Goal: Information Seeking & Learning: Learn about a topic

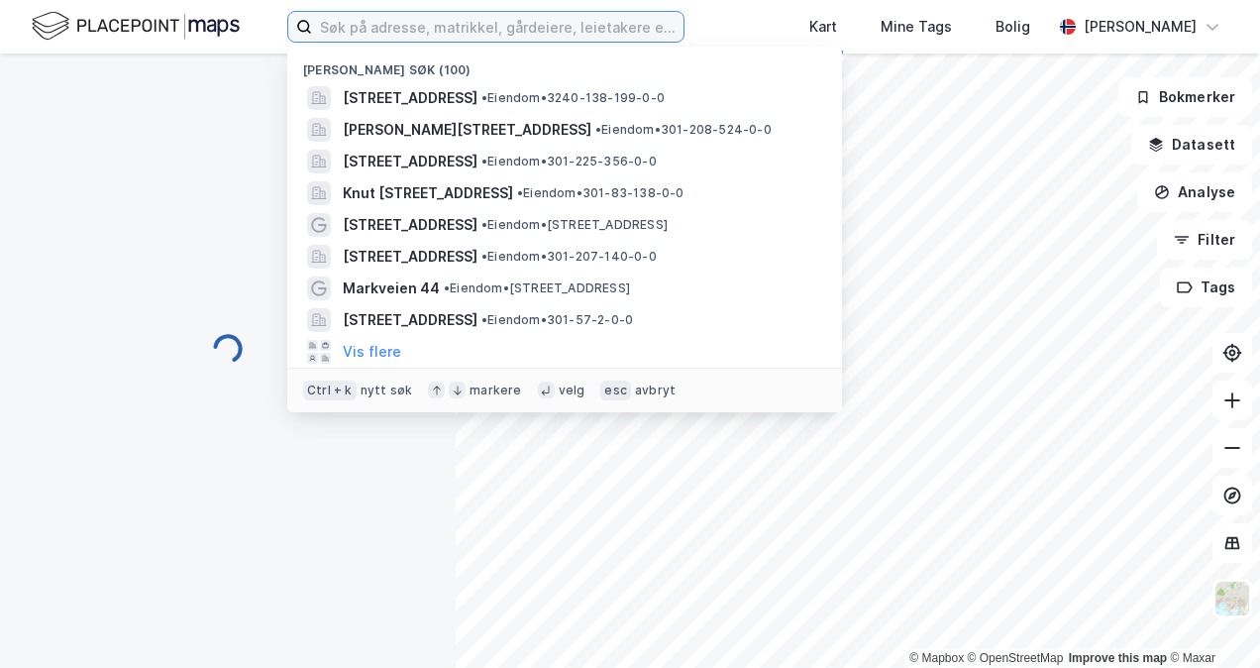
click at [509, 29] on input at bounding box center [497, 27] width 371 height 30
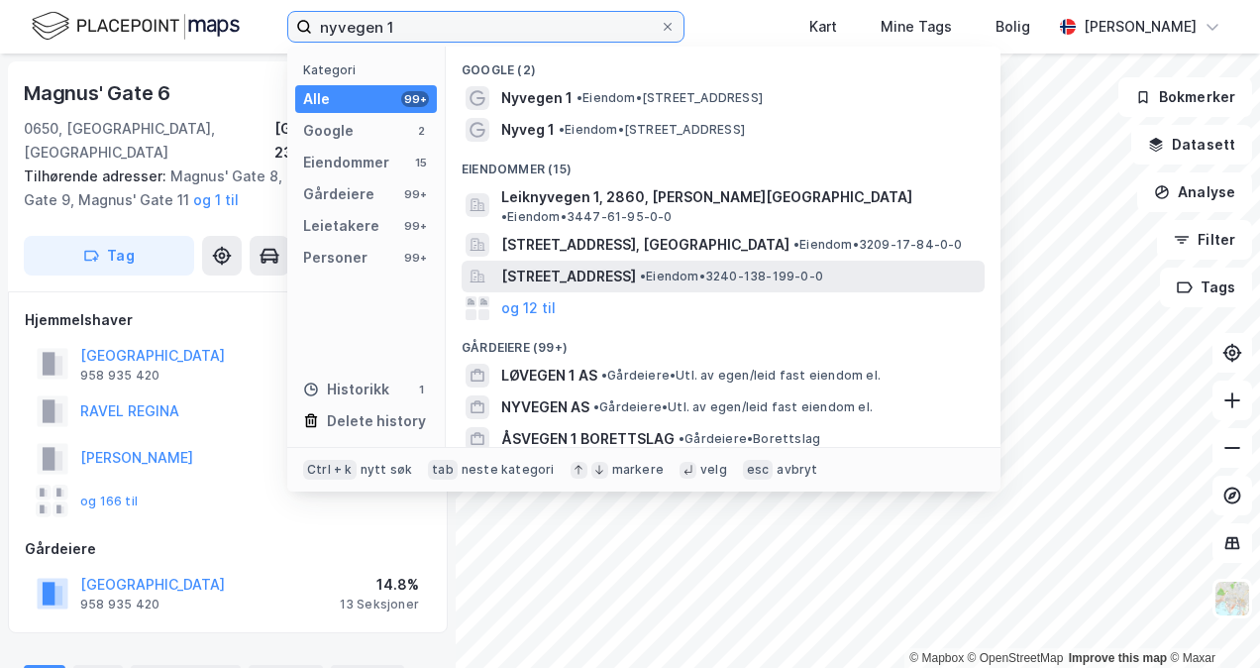
type input "nyvegen 1"
click at [636, 267] on span "[STREET_ADDRESS]" at bounding box center [568, 276] width 135 height 24
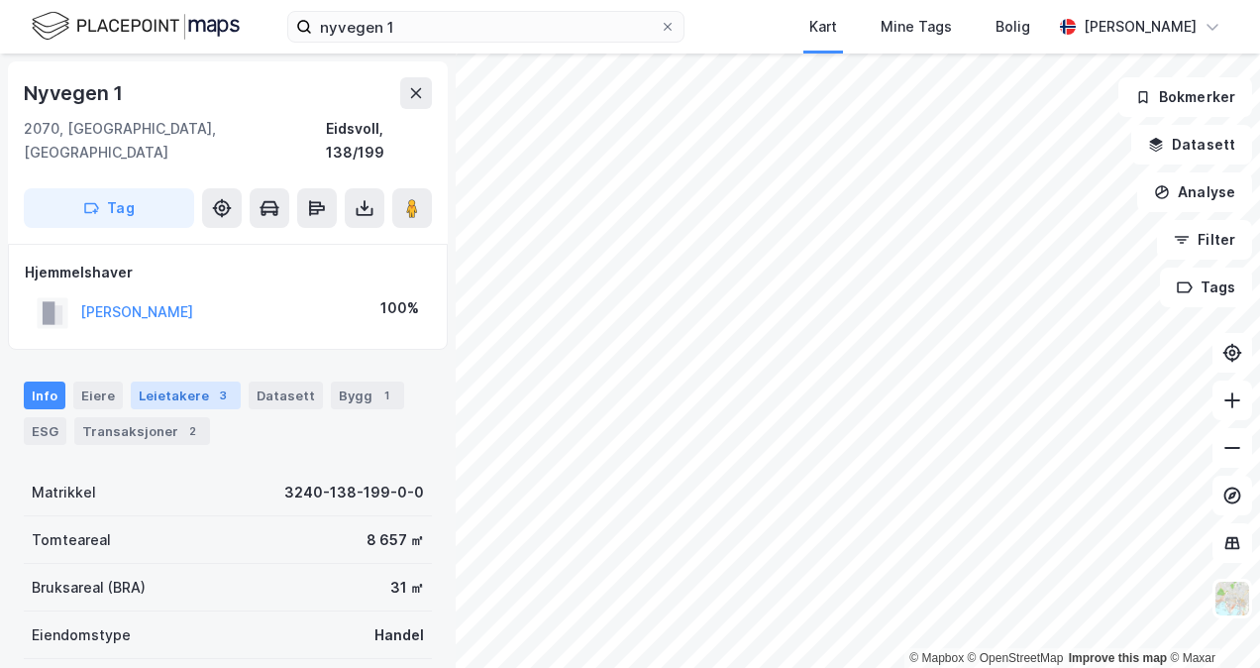
click at [171, 381] on div "Leietakere 3" at bounding box center [186, 395] width 110 height 28
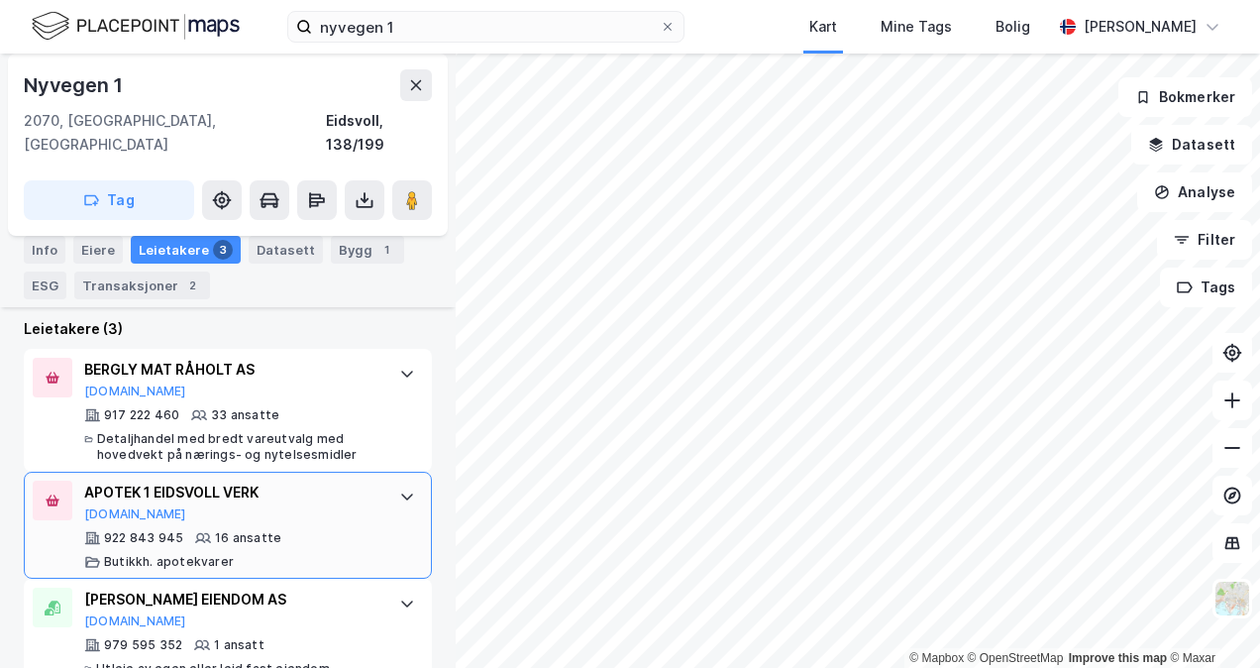
scroll to position [531, 0]
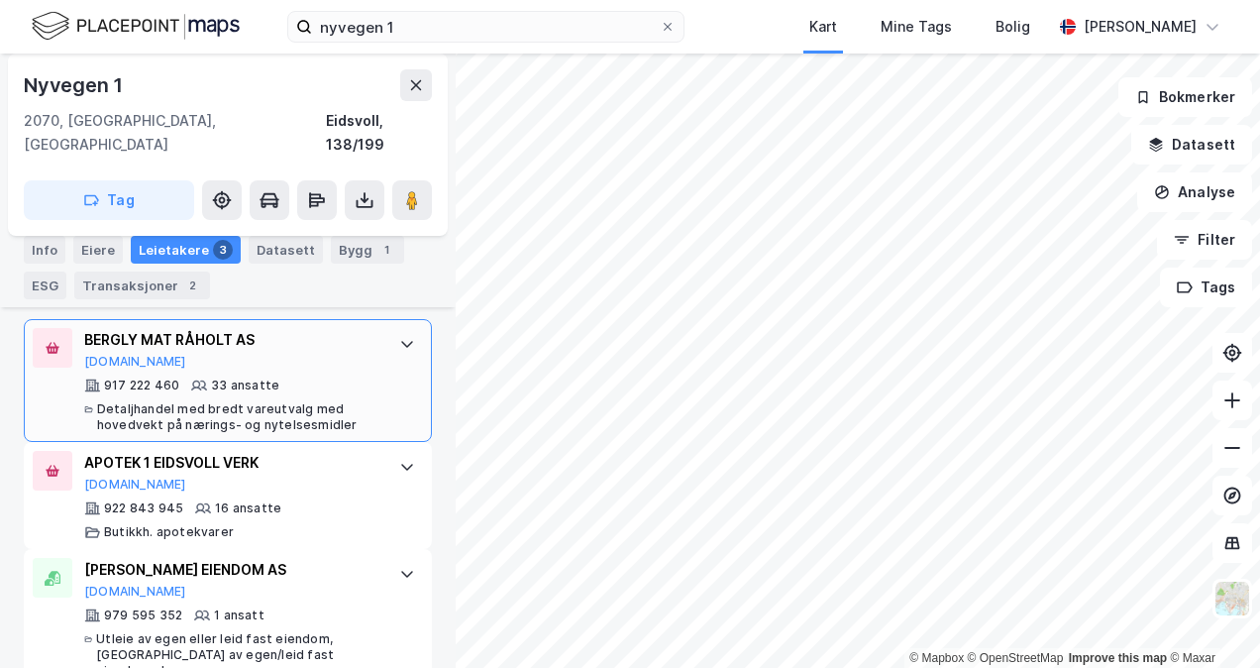
click at [392, 332] on div at bounding box center [407, 344] width 32 height 32
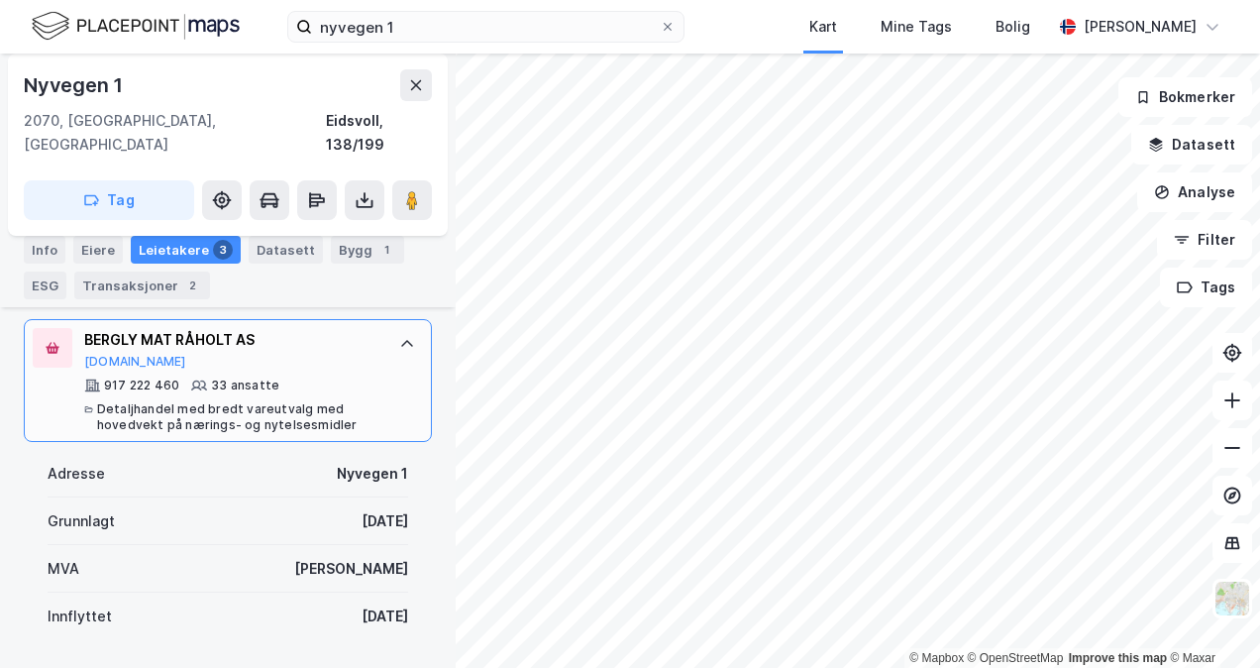
drag, startPoint x: 114, startPoint y: 339, endPoint x: 370, endPoint y: 398, distance: 263.4
click at [370, 398] on div "BERGLY MAT RÅHOLT AS [DOMAIN_NAME] 917 222 460 33 ansatte Detaljhandel med bred…" at bounding box center [228, 380] width 408 height 123
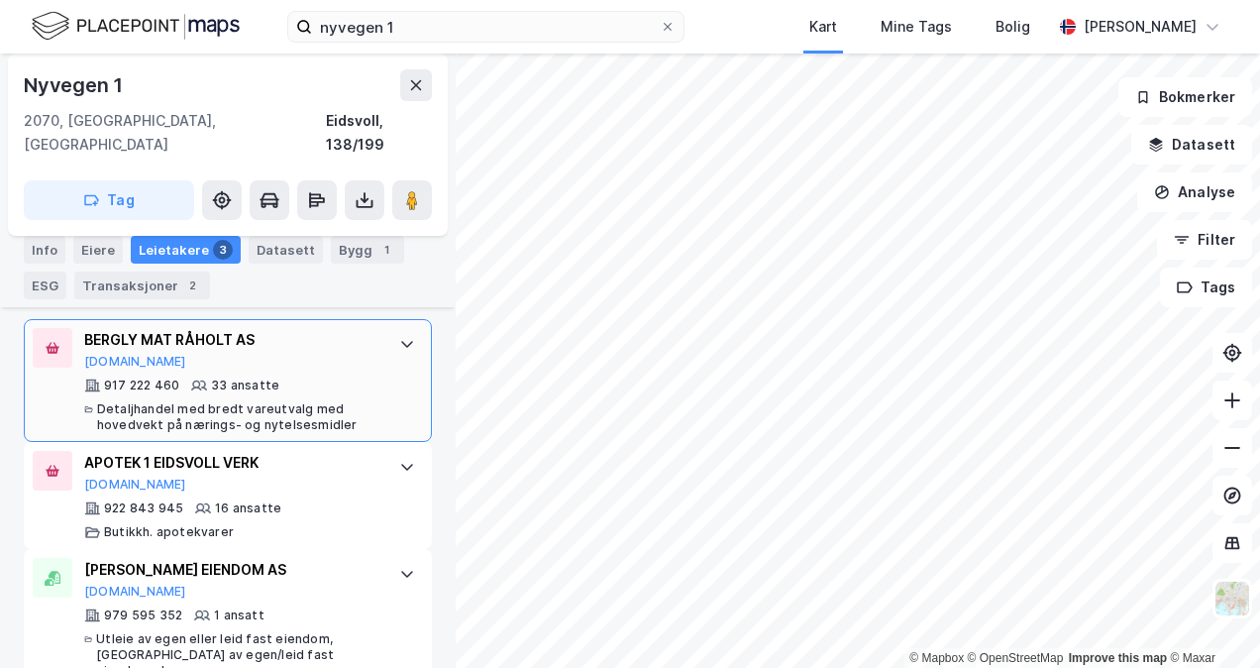
click at [370, 399] on div "BERGLY MAT RÅHOLT AS [DOMAIN_NAME] 917 222 460 33 ansatte Detaljhandel med bred…" at bounding box center [228, 380] width 408 height 123
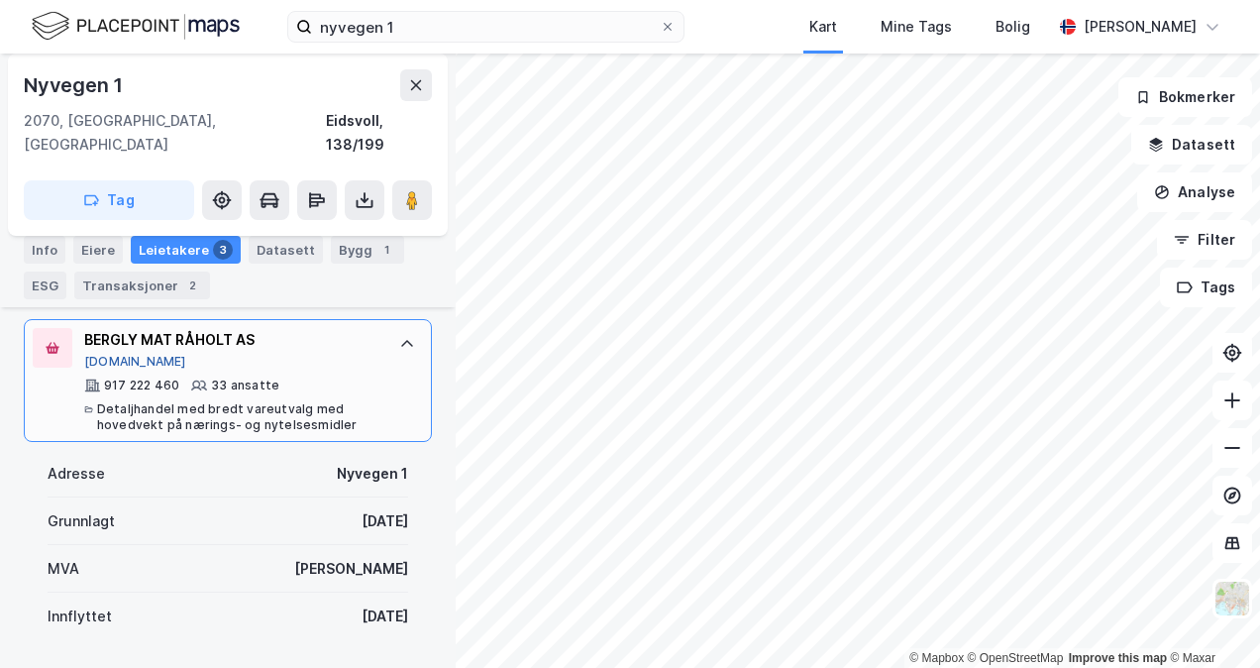
click at [115, 354] on button "[DOMAIN_NAME]" at bounding box center [135, 362] width 102 height 16
drag, startPoint x: 106, startPoint y: 336, endPoint x: 198, endPoint y: 406, distance: 115.9
click at [198, 406] on div "Detaljhandel med bredt vareutvalg med hovedvekt på nærings- og nytelsesmidler" at bounding box center [238, 417] width 282 height 32
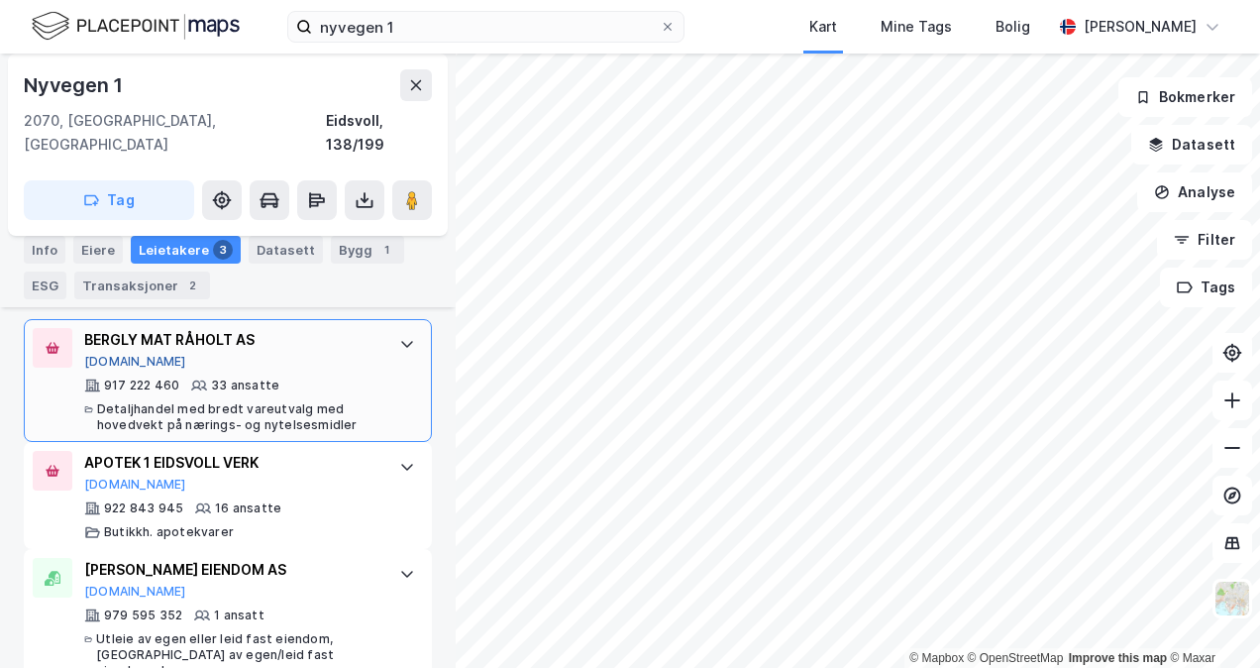
click at [110, 354] on button "[DOMAIN_NAME]" at bounding box center [135, 362] width 102 height 16
